Goal: Information Seeking & Learning: Learn about a topic

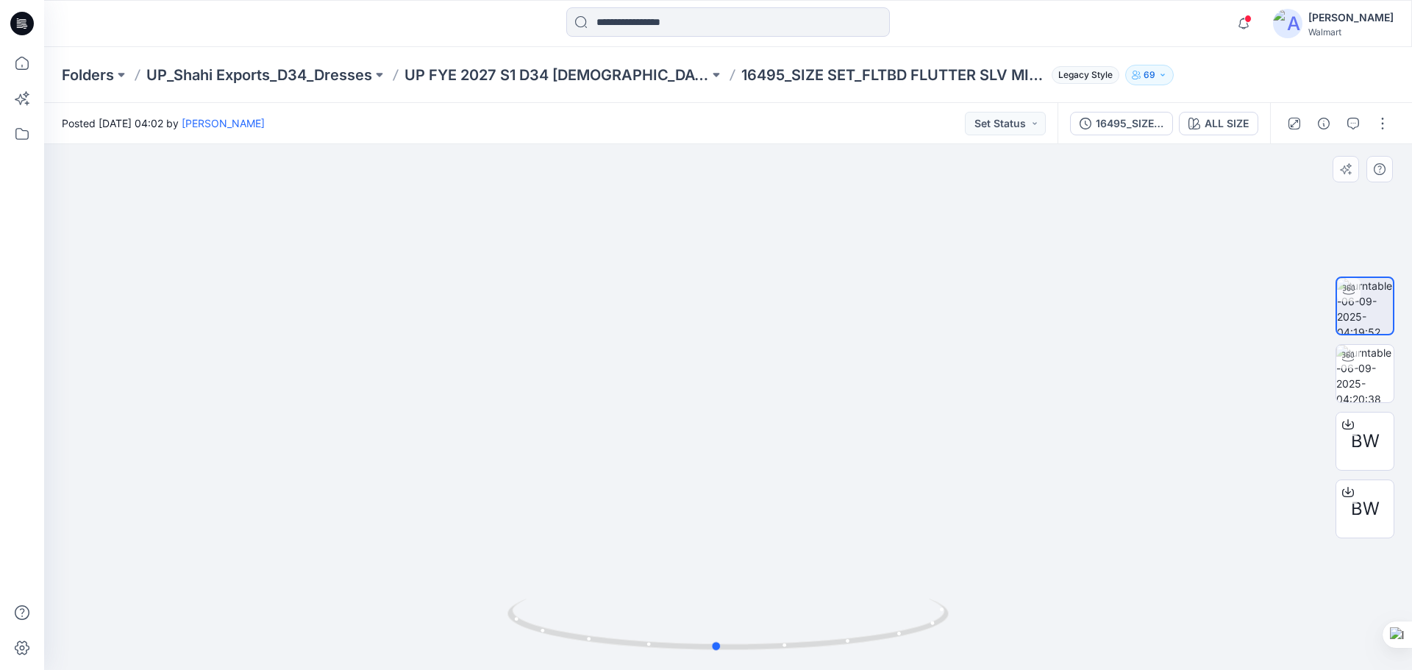
drag, startPoint x: 670, startPoint y: 650, endPoint x: 719, endPoint y: 654, distance: 49.4
click at [719, 654] on div at bounding box center [728, 634] width 441 height 74
drag, startPoint x: 930, startPoint y: 627, endPoint x: 927, endPoint y: 604, distance: 23.0
click at [923, 611] on icon at bounding box center [730, 626] width 445 height 55
click at [933, 630] on icon at bounding box center [730, 626] width 445 height 55
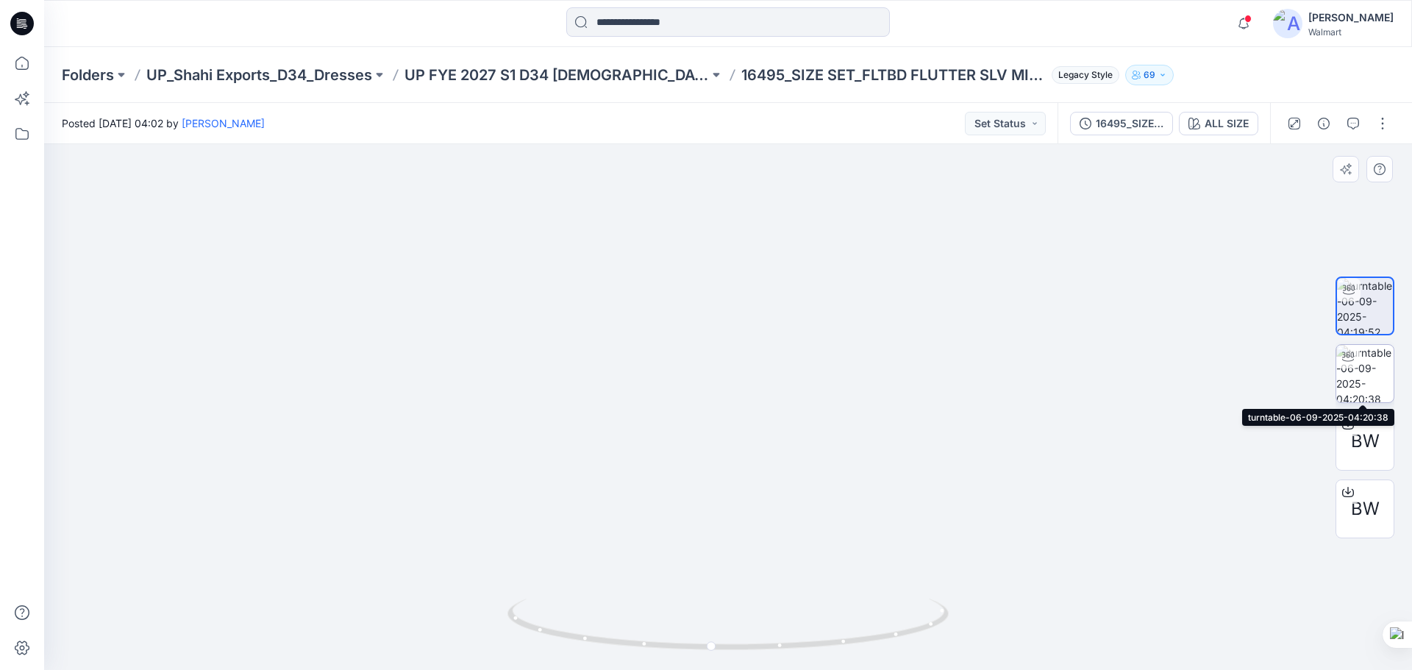
click at [1364, 382] on img at bounding box center [1365, 373] width 57 height 57
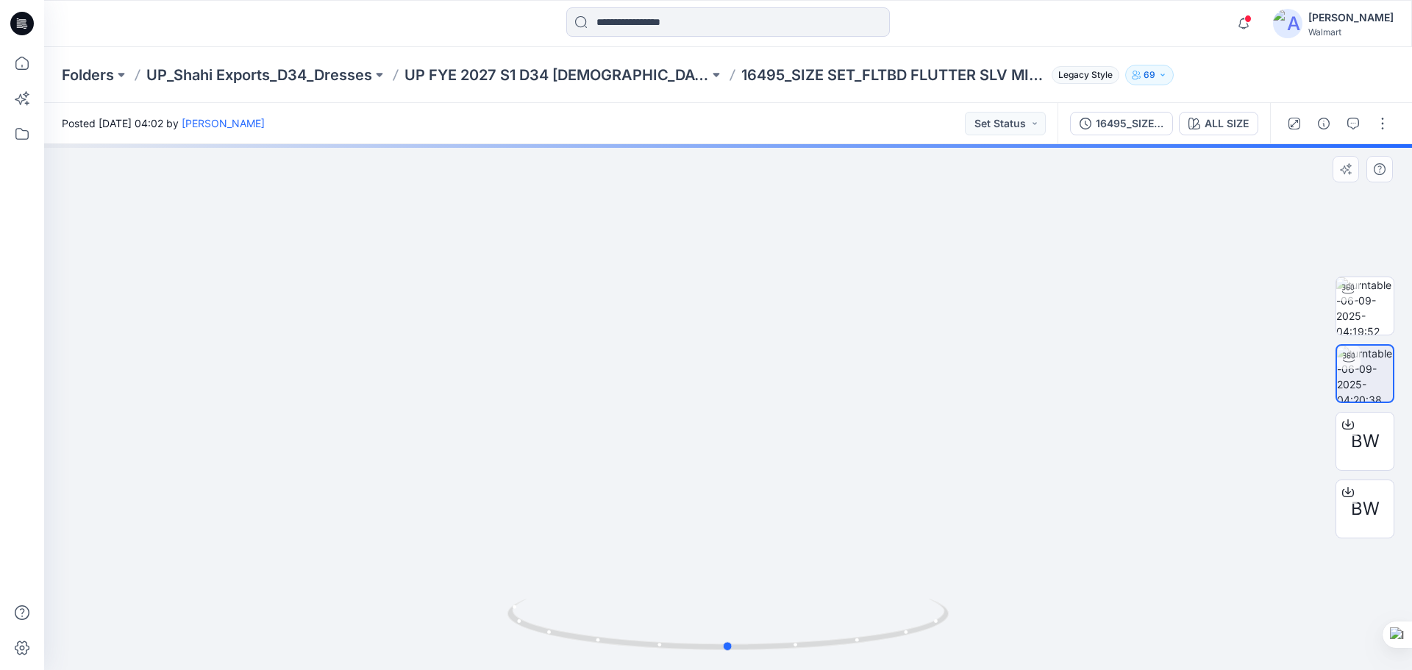
click at [1141, 399] on div at bounding box center [728, 407] width 1368 height 526
drag, startPoint x: 1084, startPoint y: 420, endPoint x: 883, endPoint y: 435, distance: 202.1
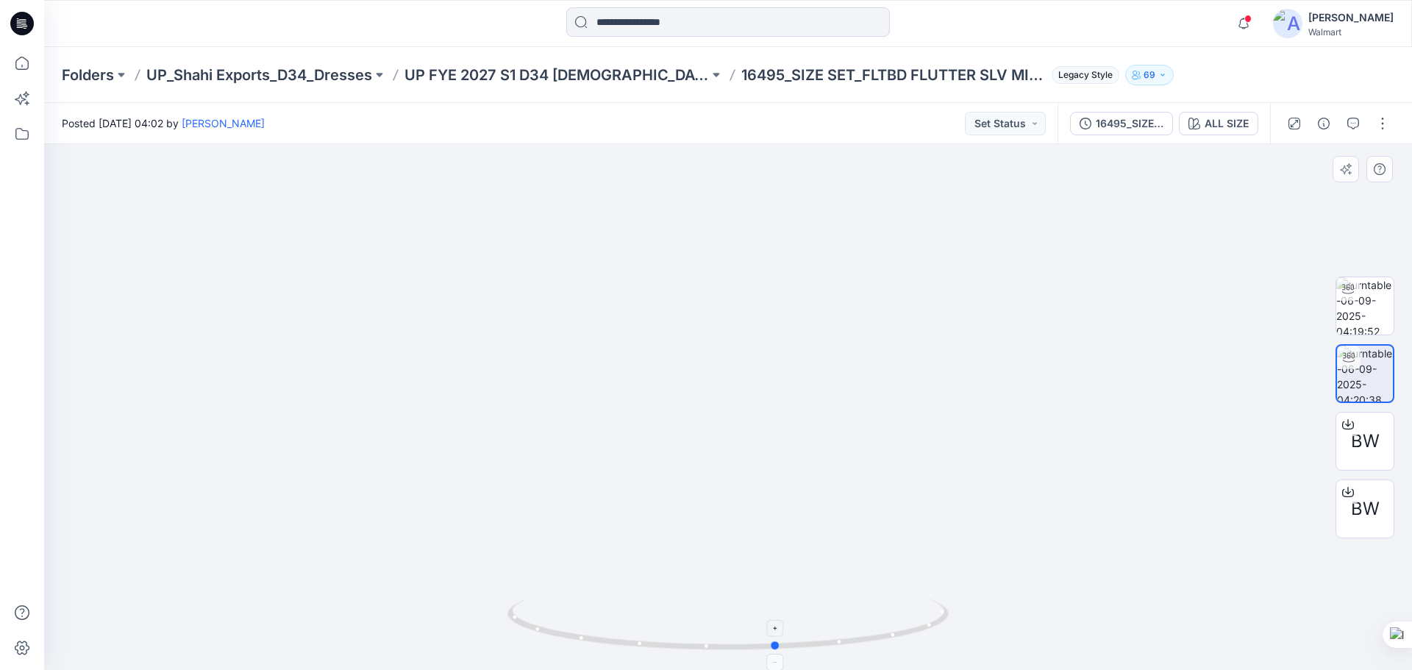
drag, startPoint x: 830, startPoint y: 646, endPoint x: 893, endPoint y: 626, distance: 65.6
click at [893, 626] on icon at bounding box center [730, 626] width 445 height 55
click at [1252, 16] on span at bounding box center [1248, 19] width 7 height 8
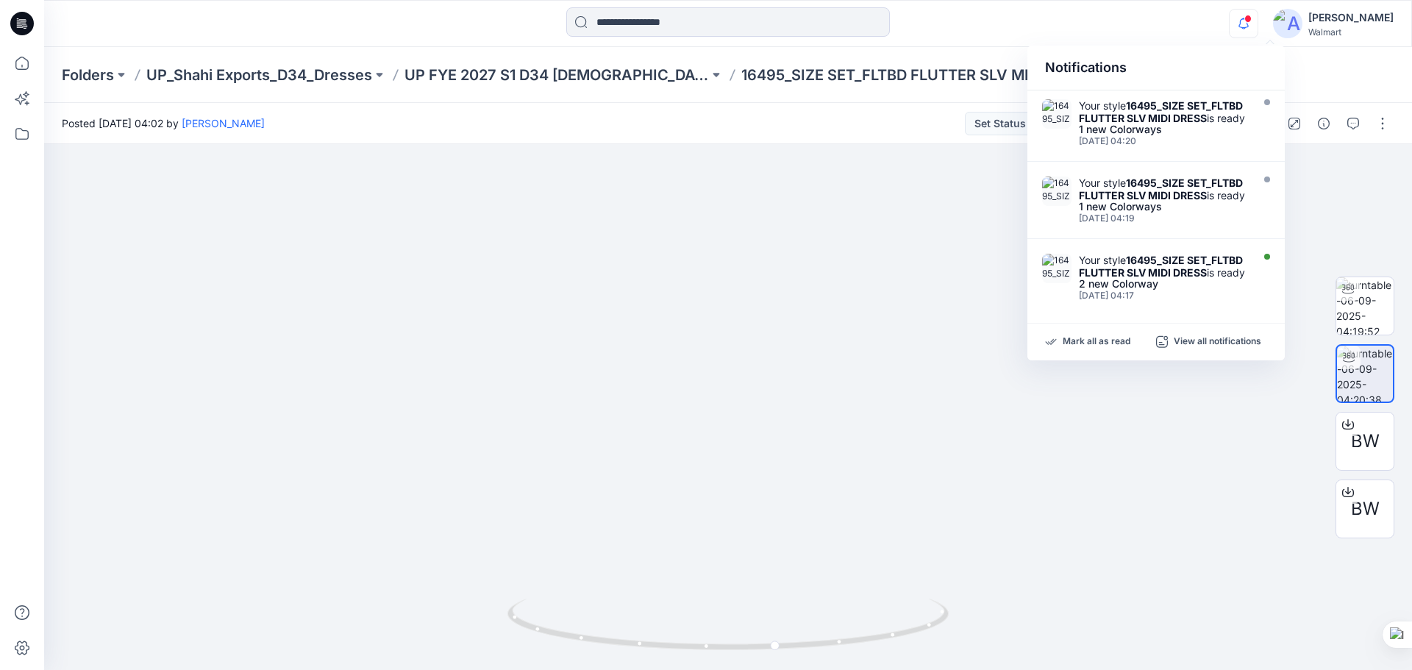
click at [1100, 350] on div "Mark all as read View all notifications" at bounding box center [1156, 342] width 257 height 37
click at [1110, 344] on p "Mark all as read" at bounding box center [1097, 341] width 68 height 13
click at [1258, 24] on icon "button" at bounding box center [1244, 23] width 28 height 29
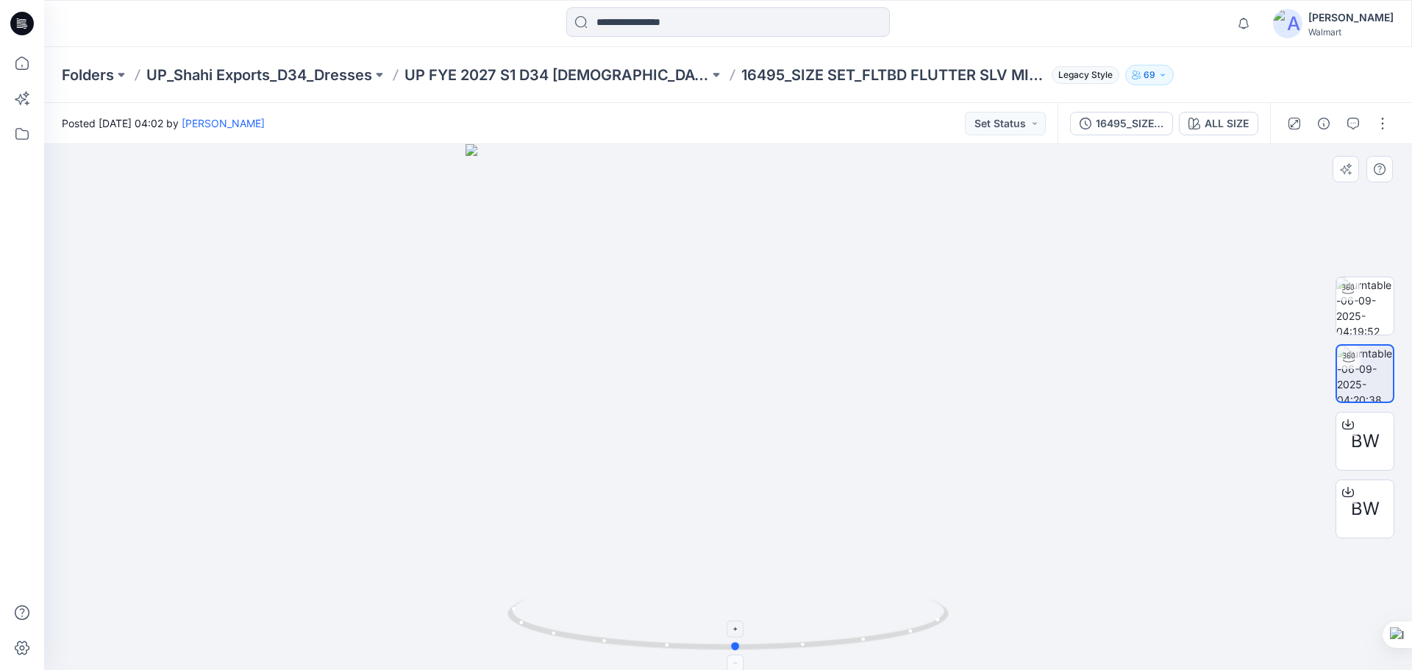
drag, startPoint x: 783, startPoint y: 647, endPoint x: 742, endPoint y: 650, distance: 41.3
click at [742, 650] on icon at bounding box center [730, 626] width 445 height 55
click at [731, 650] on circle at bounding box center [731, 646] width 9 height 9
drag, startPoint x: 722, startPoint y: 479, endPoint x: 959, endPoint y: 486, distance: 237.7
click at [728, 562] on img at bounding box center [727, 272] width 1267 height 795
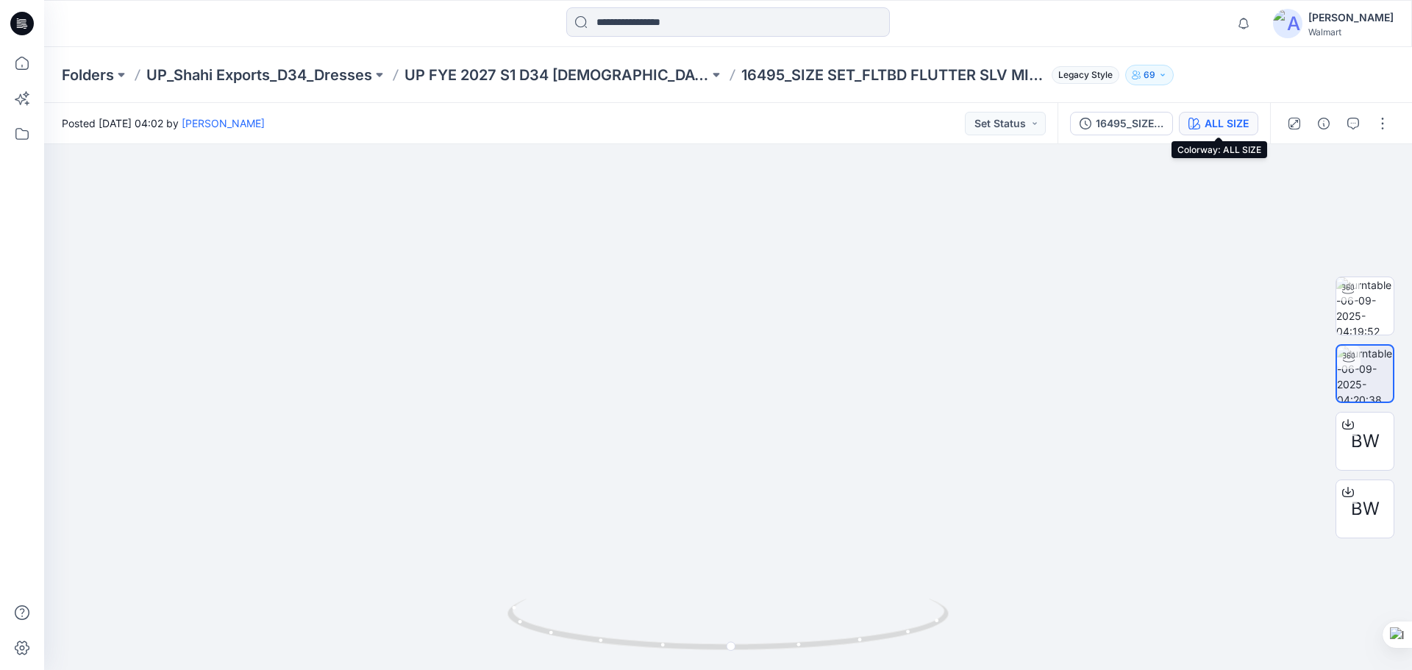
click at [1214, 125] on div "ALL SIZE" at bounding box center [1227, 123] width 44 height 16
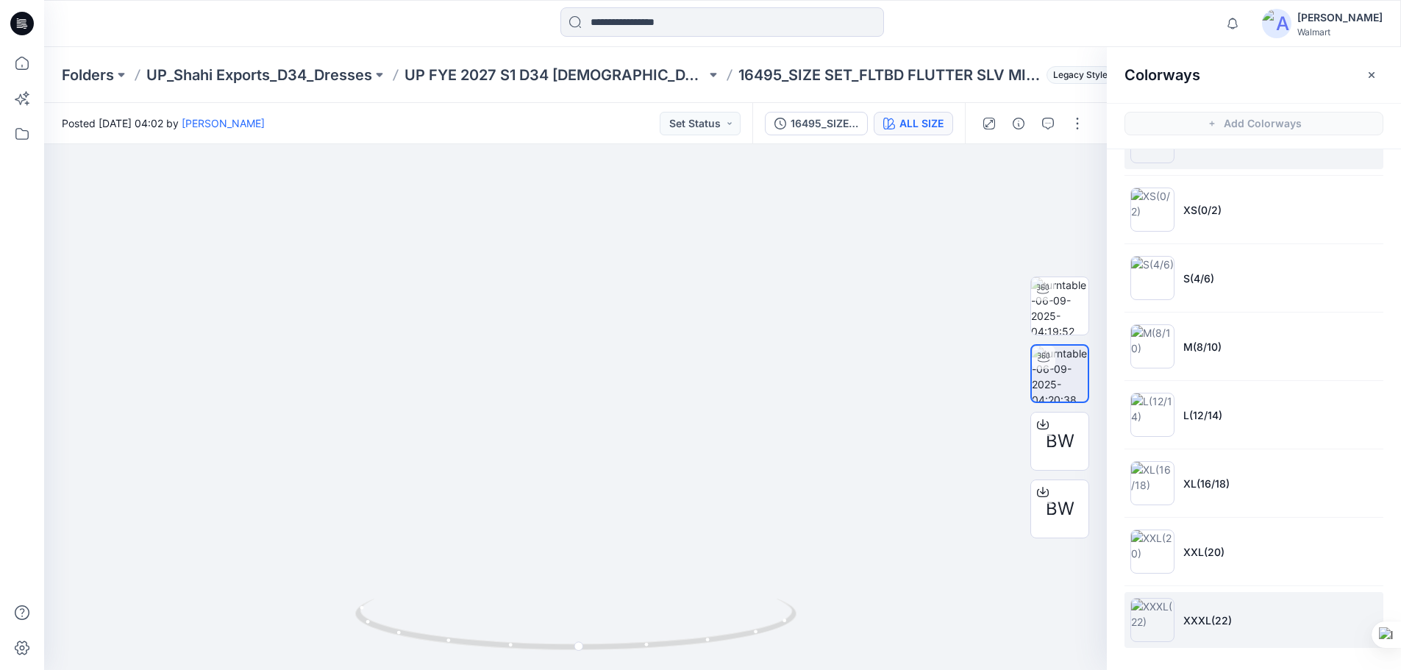
scroll to position [4, 0]
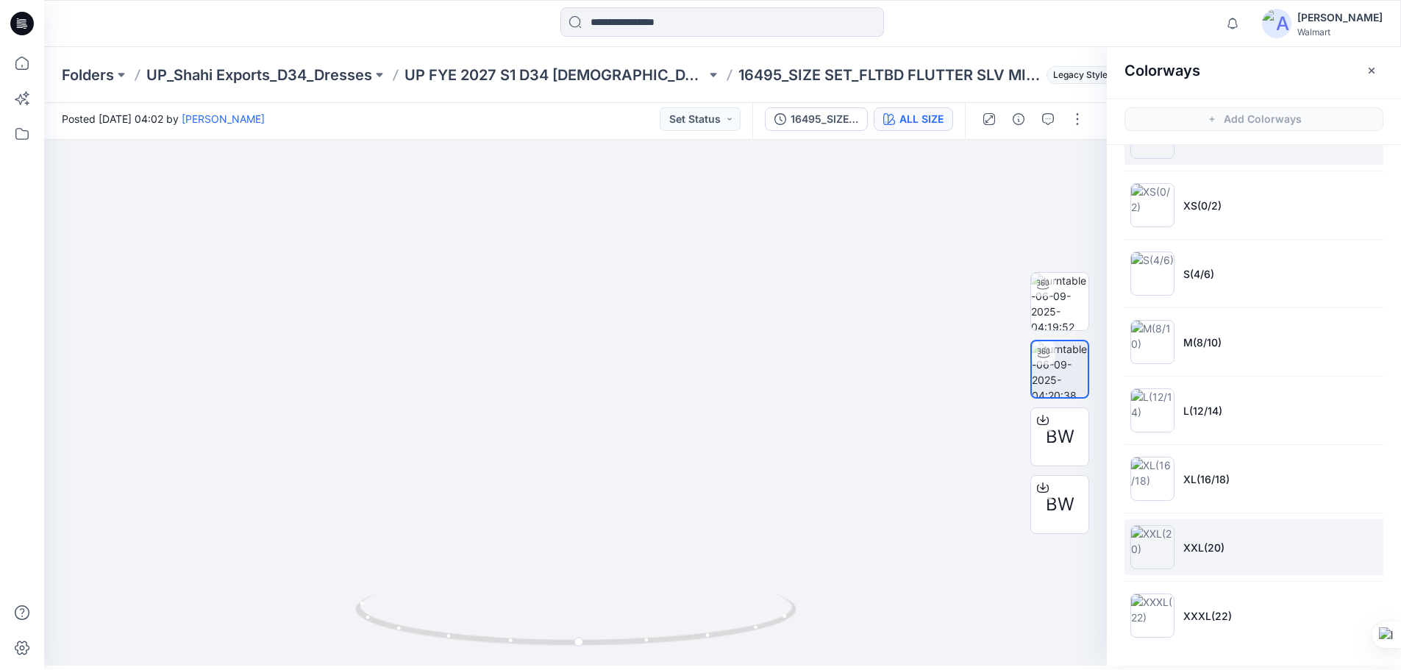
click at [1241, 554] on li "XXL(20)" at bounding box center [1254, 547] width 259 height 56
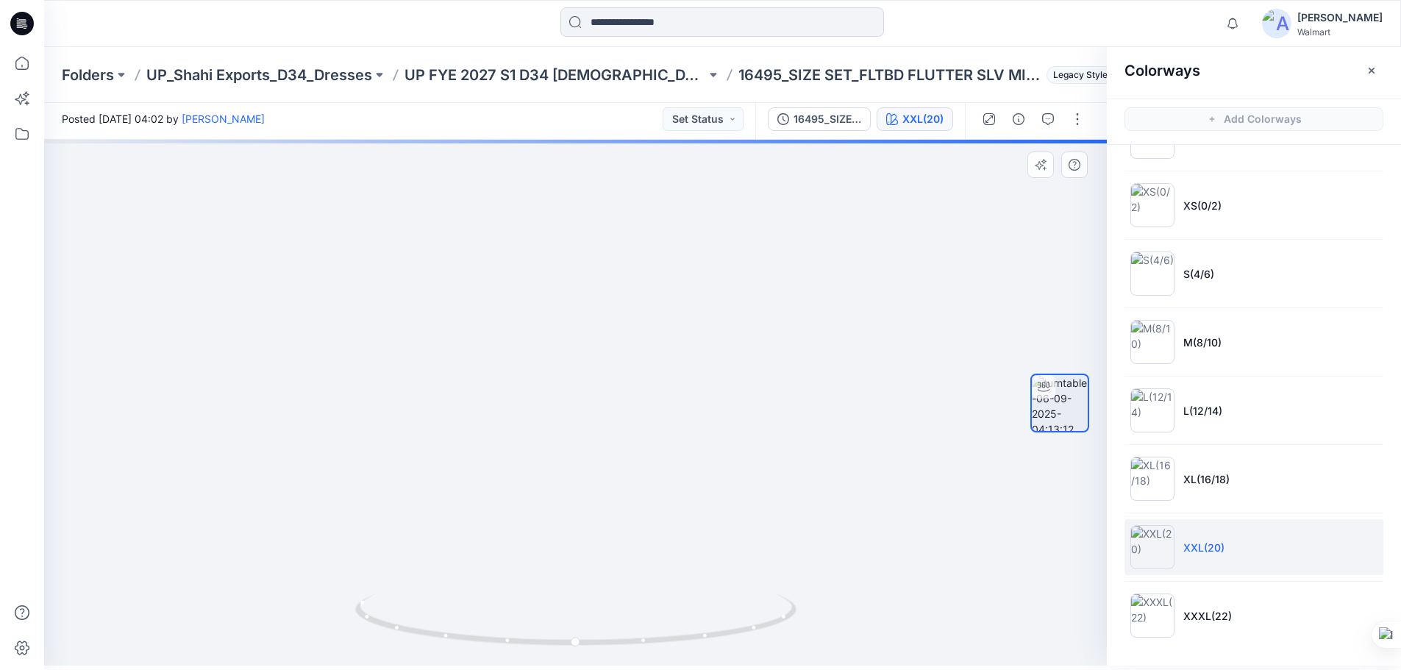
drag, startPoint x: 609, startPoint y: 363, endPoint x: 644, endPoint y: 252, distance: 115.6
click at [644, 253] on img at bounding box center [607, 159] width 1342 height 1013
drag, startPoint x: 634, startPoint y: 330, endPoint x: 656, endPoint y: 416, distance: 88.8
click at [656, 416] on img at bounding box center [598, 187] width 1342 height 957
drag, startPoint x: 669, startPoint y: 347, endPoint x: 679, endPoint y: 430, distance: 82.9
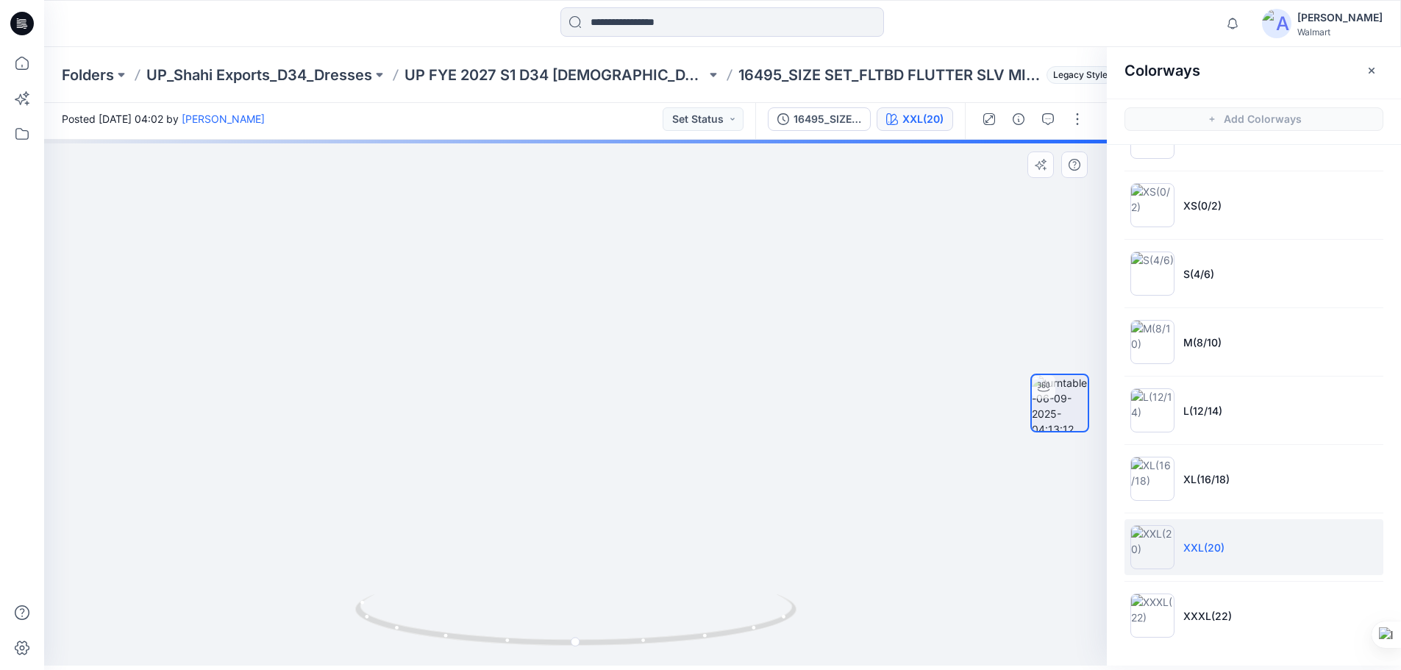
click at [679, 430] on img at bounding box center [608, 228] width 1342 height 875
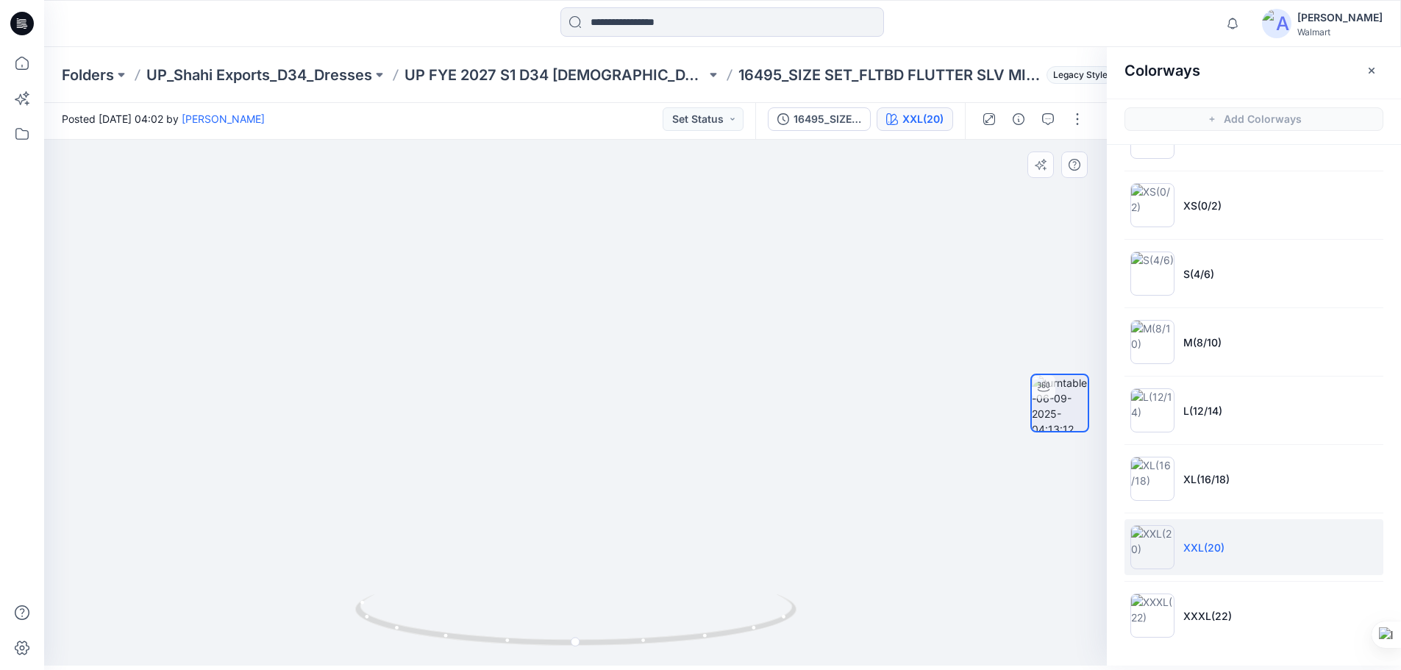
drag, startPoint x: 679, startPoint y: 363, endPoint x: 685, endPoint y: 456, distance: 93.6
click at [685, 456] on img at bounding box center [614, 275] width 1342 height 782
drag, startPoint x: 680, startPoint y: 395, endPoint x: 680, endPoint y: 495, distance: 100.0
click at [680, 495] on img at bounding box center [614, 325] width 1342 height 681
drag, startPoint x: 691, startPoint y: 431, endPoint x: 657, endPoint y: 565, distance: 138.3
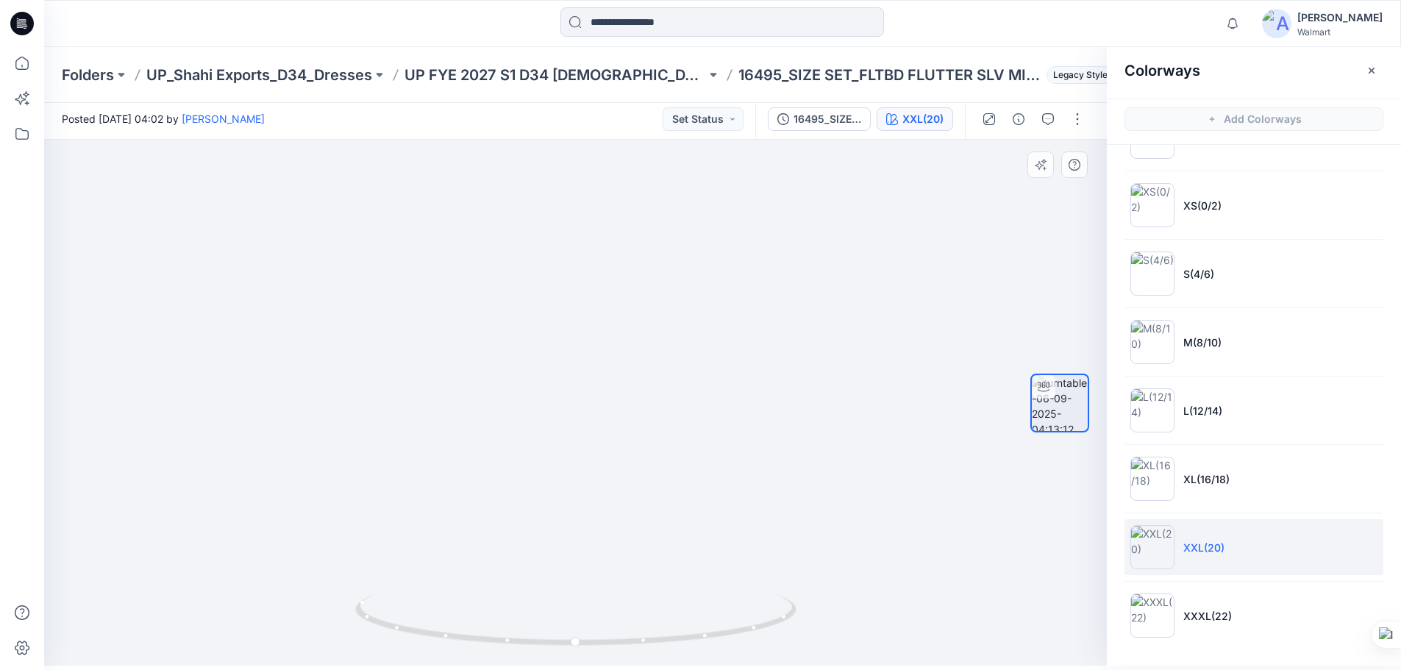
click at [657, 565] on img at bounding box center [592, 383] width 1434 height 566
click at [583, 644] on icon at bounding box center [577, 621] width 445 height 55
drag, startPoint x: 640, startPoint y: 508, endPoint x: 641, endPoint y: 416, distance: 91.9
click at [641, 416] on img at bounding box center [583, 340] width 1212 height 651
drag, startPoint x: 641, startPoint y: 408, endPoint x: 642, endPoint y: 520, distance: 111.8
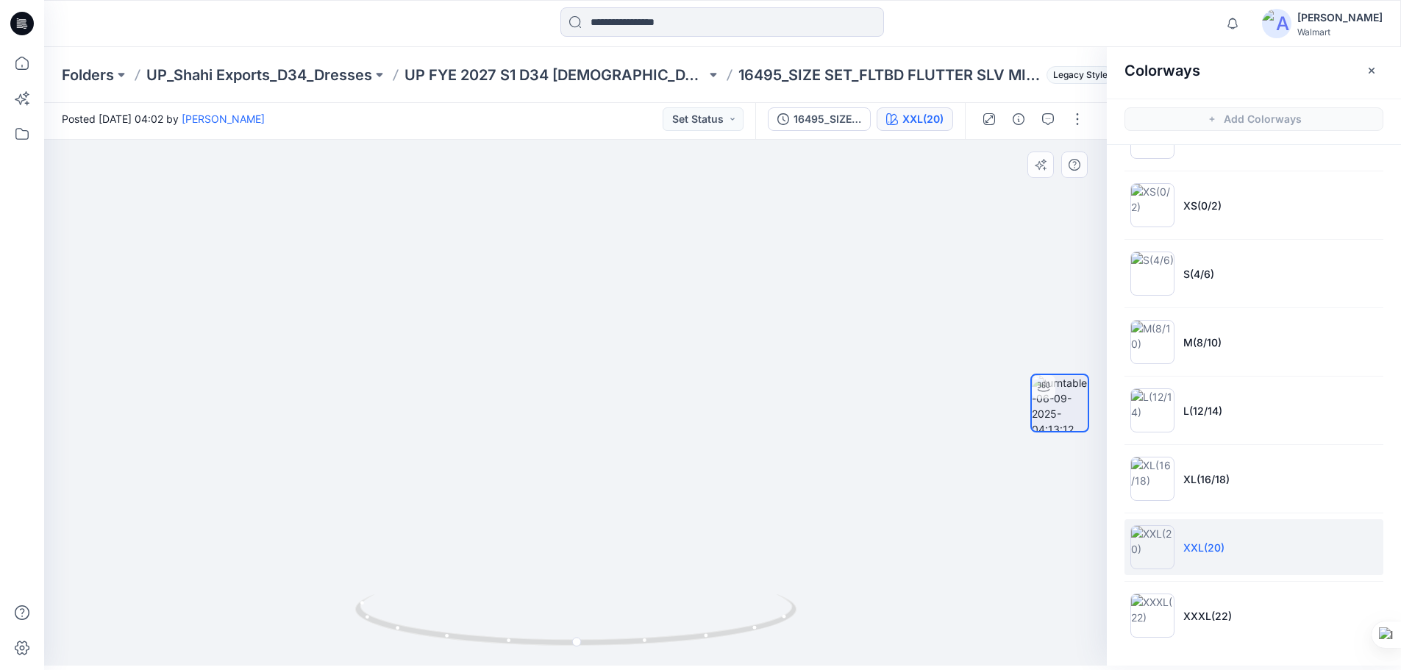
click at [642, 520] on img at bounding box center [595, 375] width 1434 height 580
click at [573, 554] on img at bounding box center [602, 377] width 1434 height 578
drag, startPoint x: 649, startPoint y: 574, endPoint x: 643, endPoint y: 597, distance: 22.8
click at [634, 666] on html "Notifications Your style 16495_SIZE SET_FLTBD FLUTTER SLV MIDI DRESS is ready 1…" at bounding box center [700, 331] width 1401 height 670
drag, startPoint x: 651, startPoint y: 553, endPoint x: 645, endPoint y: 576, distance: 23.5
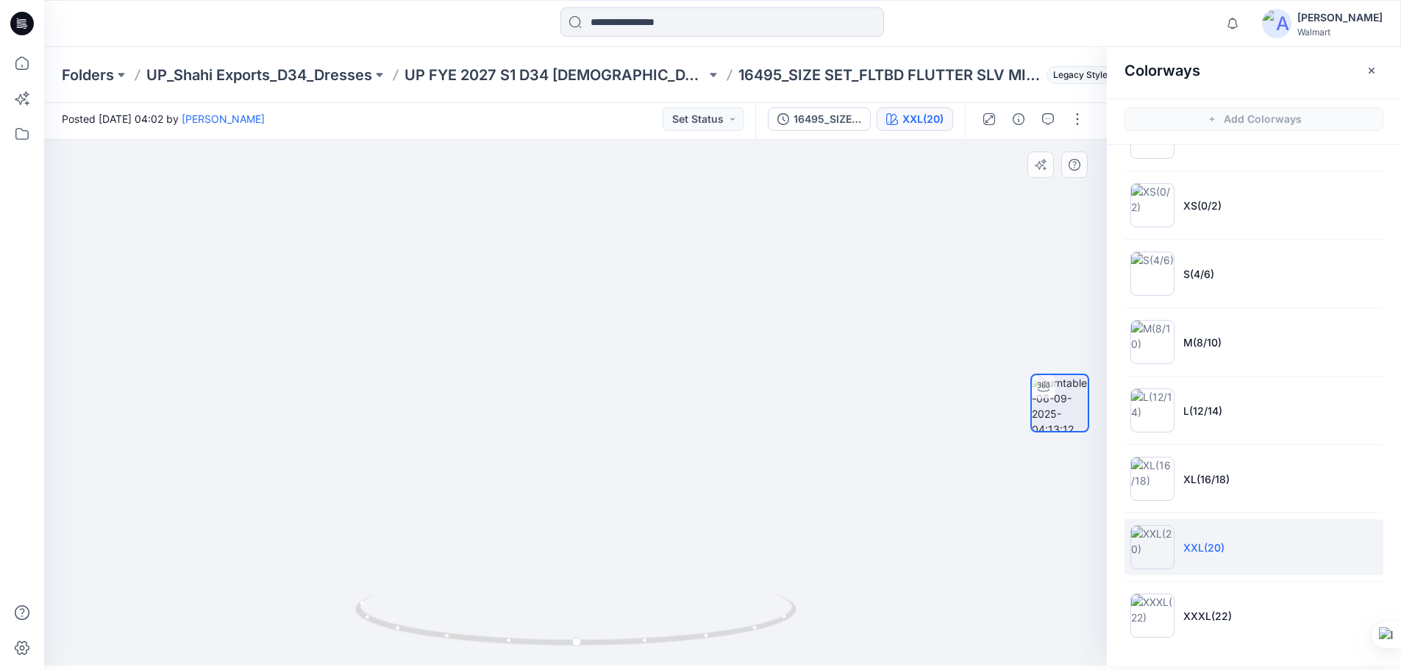
click at [645, 576] on img at bounding box center [581, 403] width 1434 height 526
drag, startPoint x: 627, startPoint y: 556, endPoint x: 667, endPoint y: 360, distance: 200.5
click at [667, 360] on img at bounding box center [611, 337] width 1434 height 657
drag, startPoint x: 616, startPoint y: 18, endPoint x: 695, endPoint y: 18, distance: 78.7
click at [616, 18] on input at bounding box center [722, 21] width 324 height 29
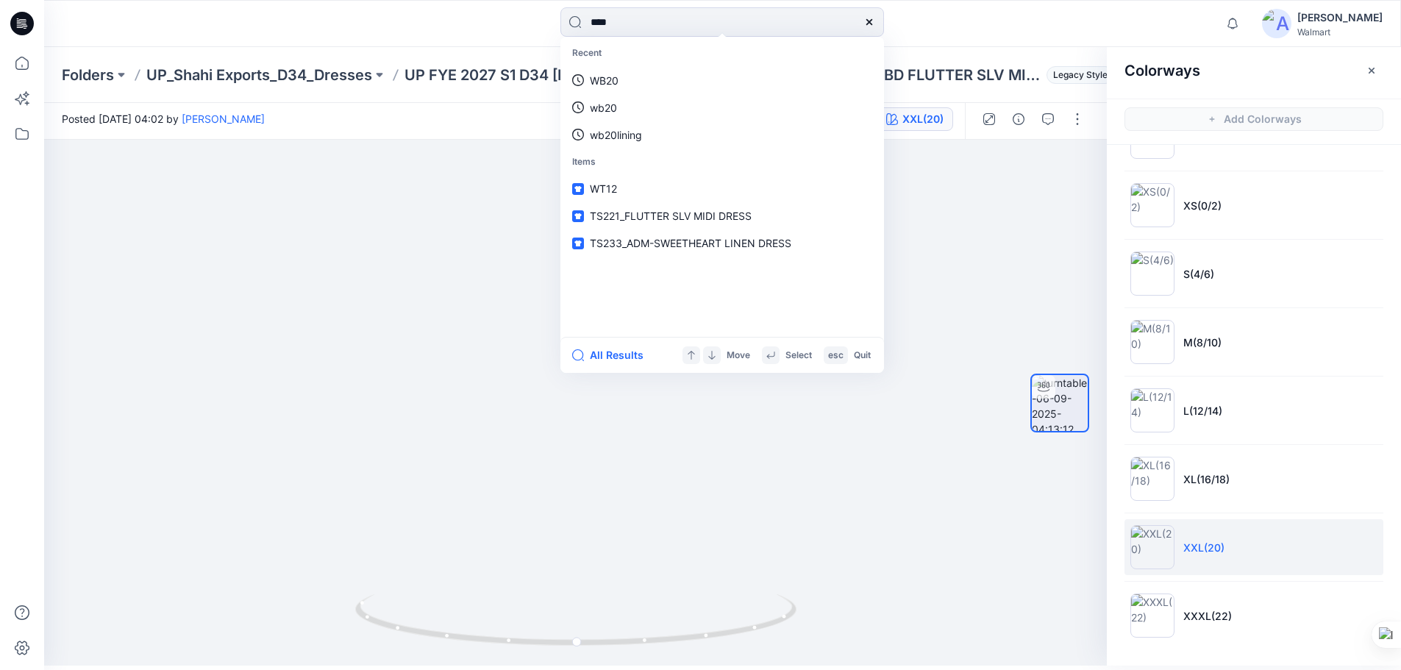
type input "****"
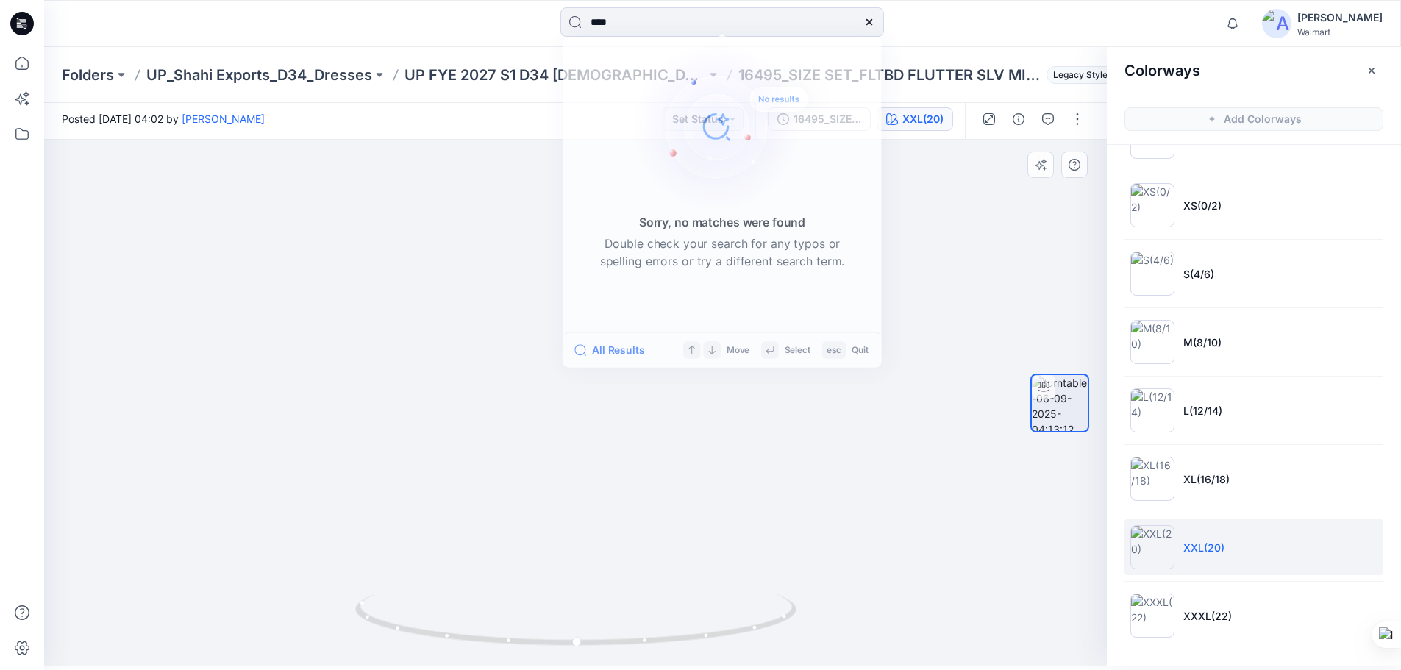
click at [249, 246] on img at bounding box center [576, 343] width 1064 height 645
click at [226, 345] on img at bounding box center [621, 302] width 1434 height 727
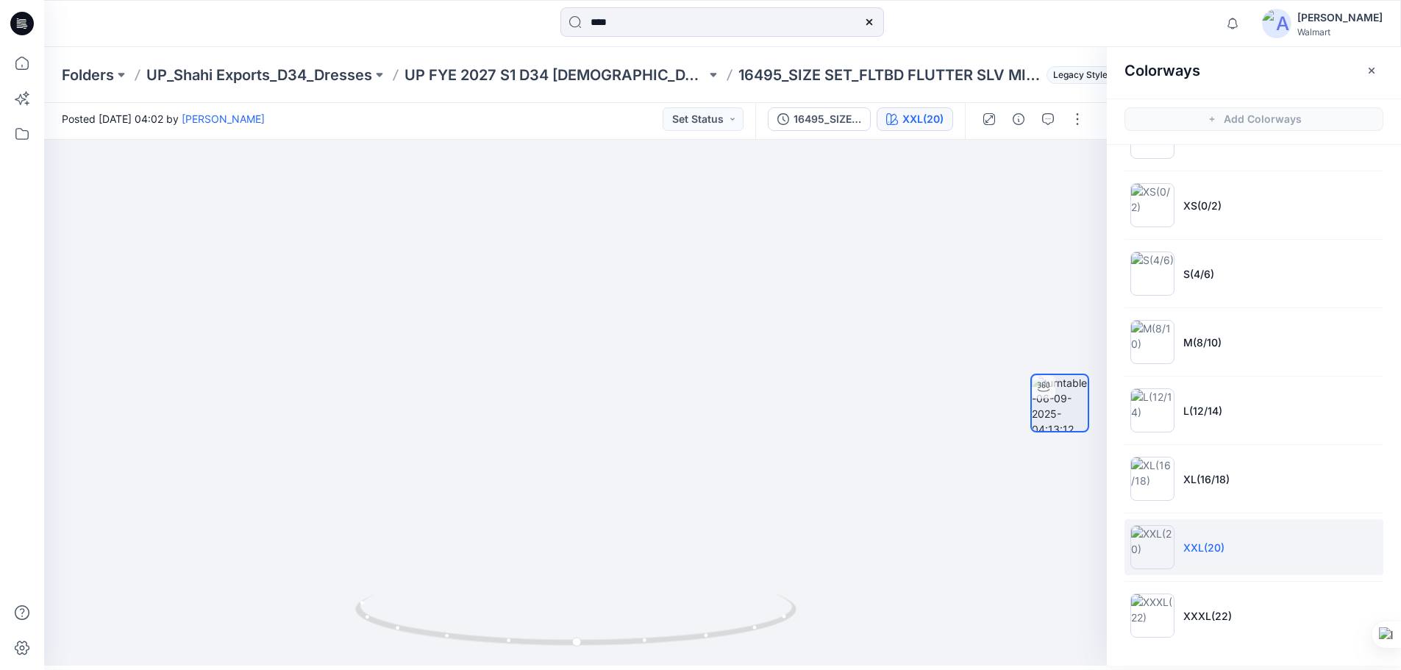
click at [22, 26] on icon at bounding box center [22, 24] width 24 height 24
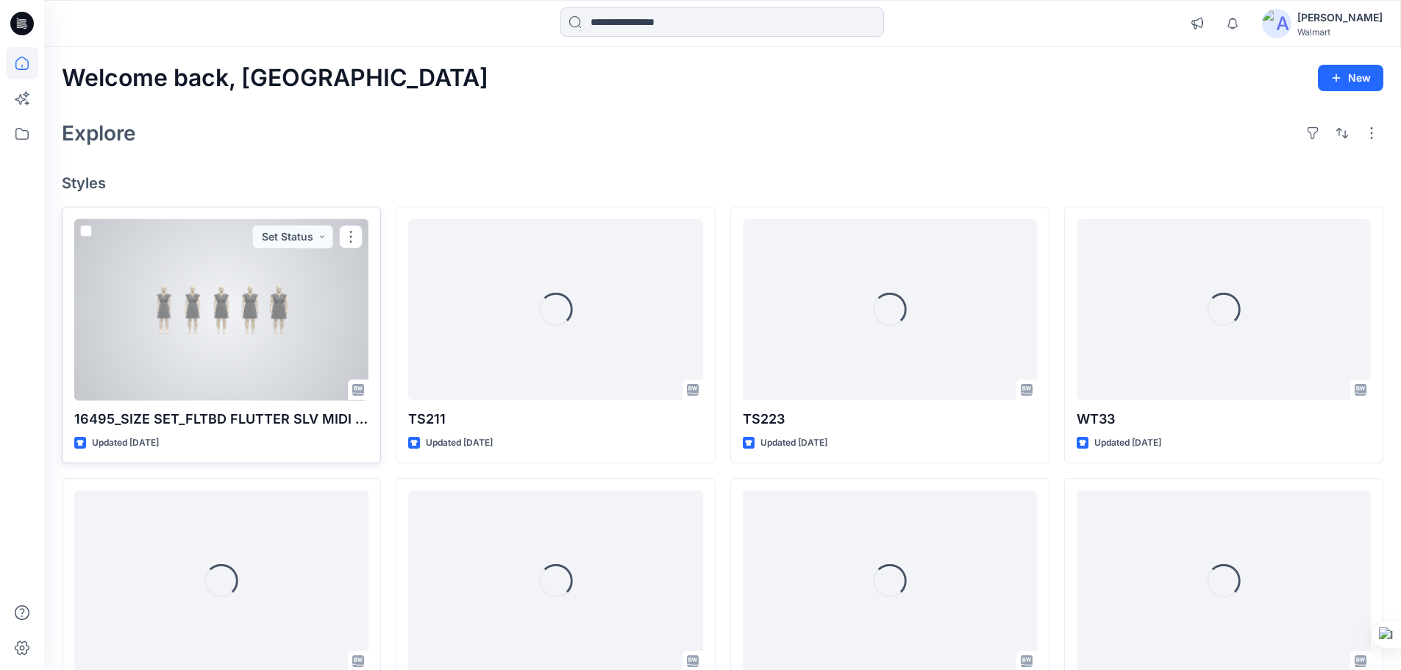
click at [185, 352] on div at bounding box center [221, 310] width 294 height 182
